Goal: Task Accomplishment & Management: Manage account settings

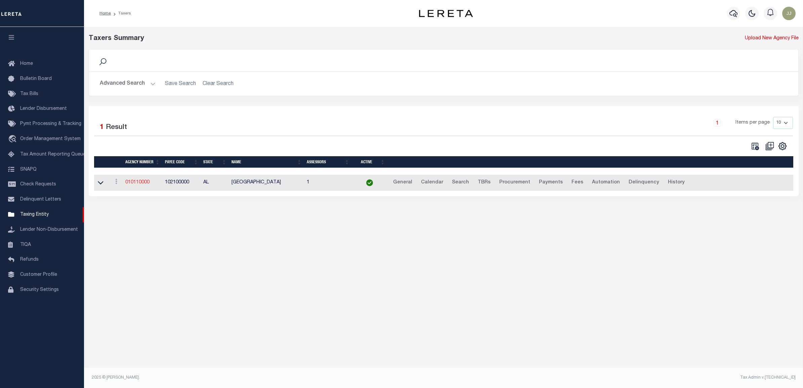
click at [138, 180] on td "010110000" at bounding box center [143, 183] width 40 height 16
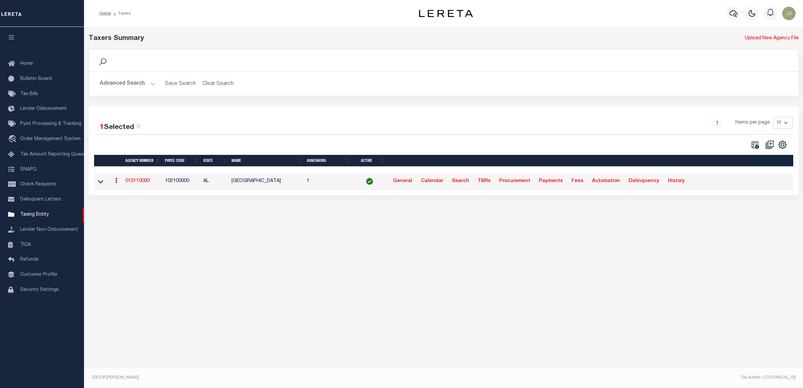
click at [140, 182] on link "010110000" at bounding box center [137, 181] width 24 height 5
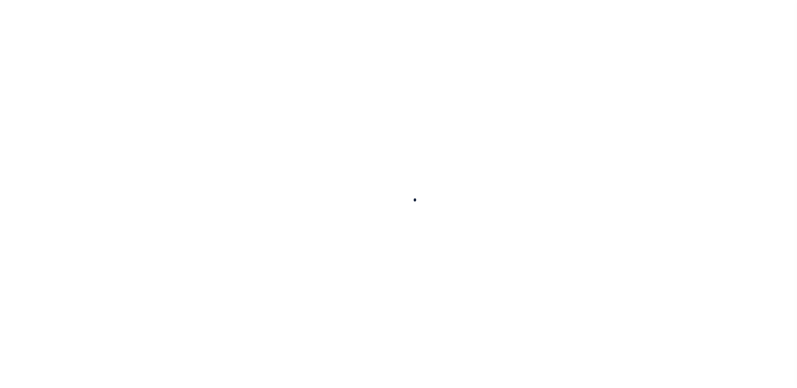
select select
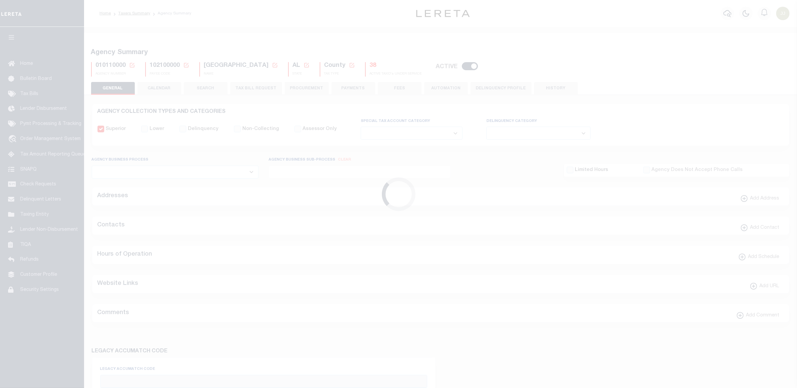
checkbox input "false"
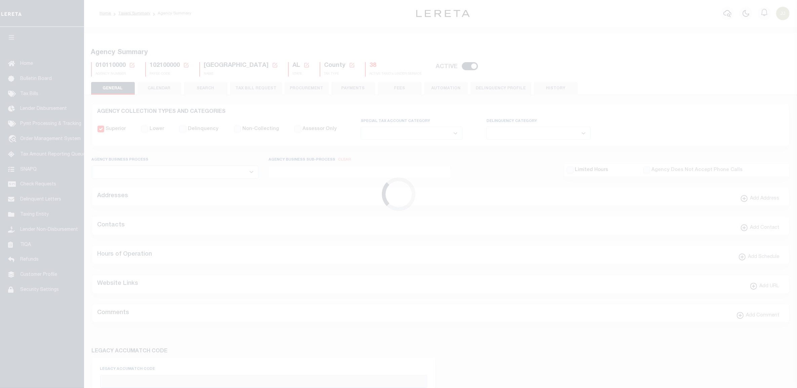
type input "102100000"
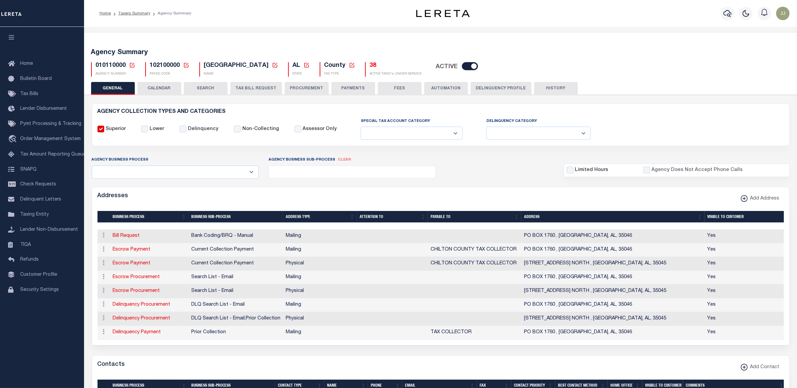
click at [131, 63] on icon at bounding box center [132, 65] width 5 height 5
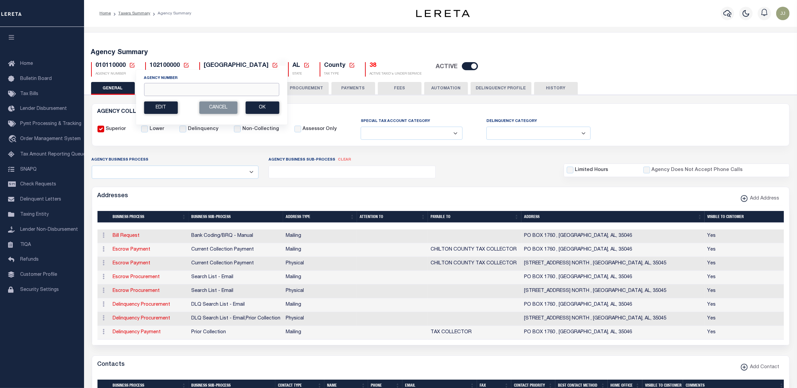
click at [157, 87] on input "Agency Number" at bounding box center [211, 89] width 135 height 13
paste input "457002300"
type input "457002300"
click at [250, 108] on button "Ok" at bounding box center [262, 107] width 34 height 12
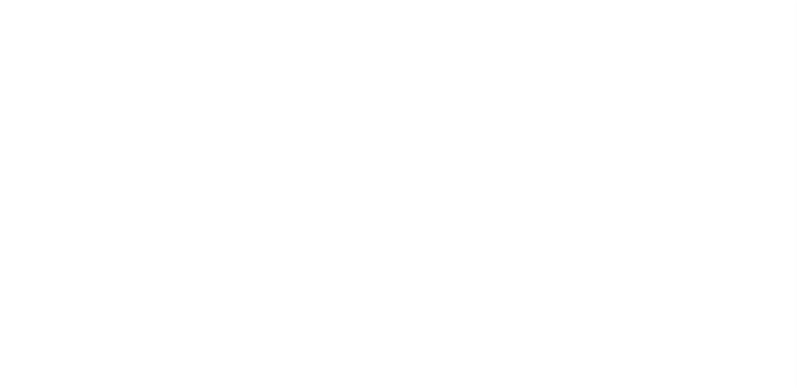
select select
